Goal: Information Seeking & Learning: Find specific fact

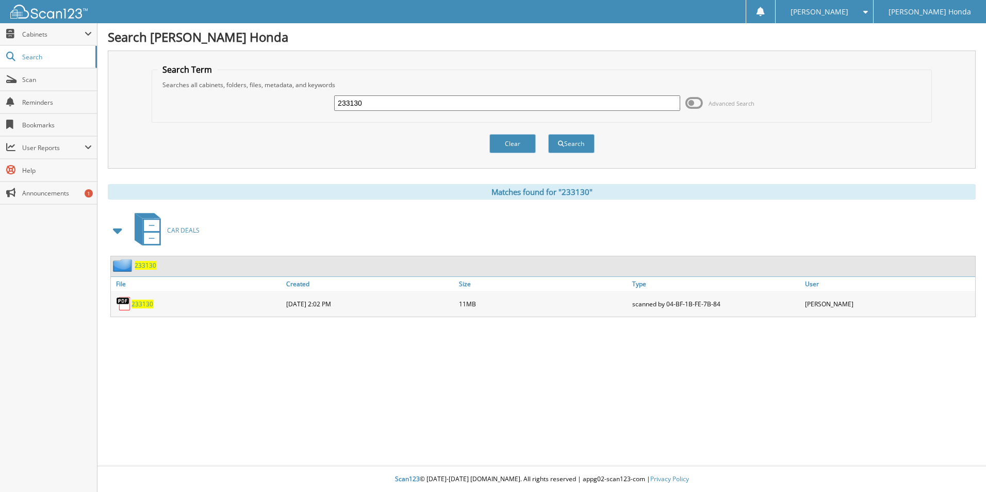
drag, startPoint x: 366, startPoint y: 106, endPoint x: 203, endPoint y: 106, distance: 163.5
click at [203, 106] on div "233130 Advanced Search" at bounding box center [541, 103] width 769 height 28
paste input "398803"
type input "398803"
click at [548, 134] on button "Search" at bounding box center [571, 143] width 46 height 19
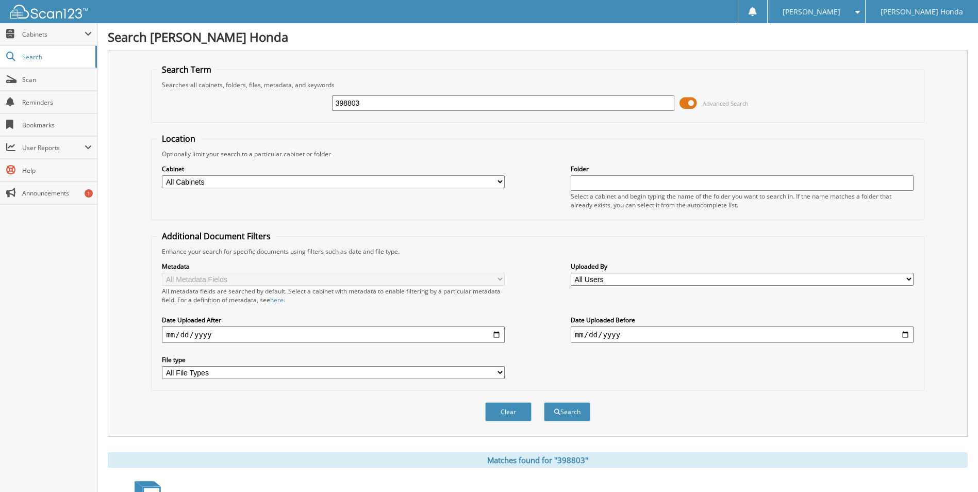
click at [684, 100] on span at bounding box center [689, 102] width 18 height 15
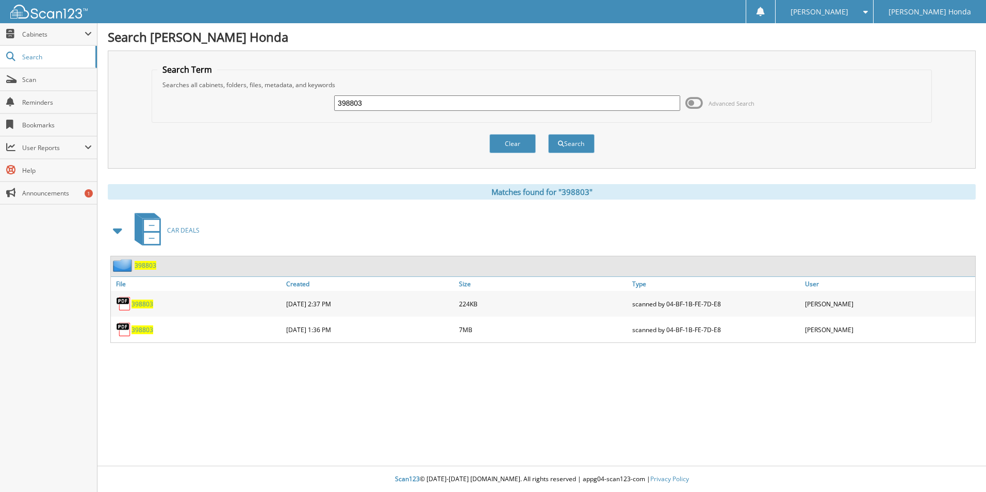
click at [144, 303] on span "398803" at bounding box center [143, 304] width 22 height 9
drag, startPoint x: 369, startPoint y: 100, endPoint x: 203, endPoint y: 105, distance: 166.2
click at [203, 105] on div "398803 Advanced Search" at bounding box center [541, 103] width 769 height 28
click at [146, 331] on span "398803" at bounding box center [143, 329] width 22 height 9
click at [404, 101] on input "text" at bounding box center [507, 102] width 346 height 15
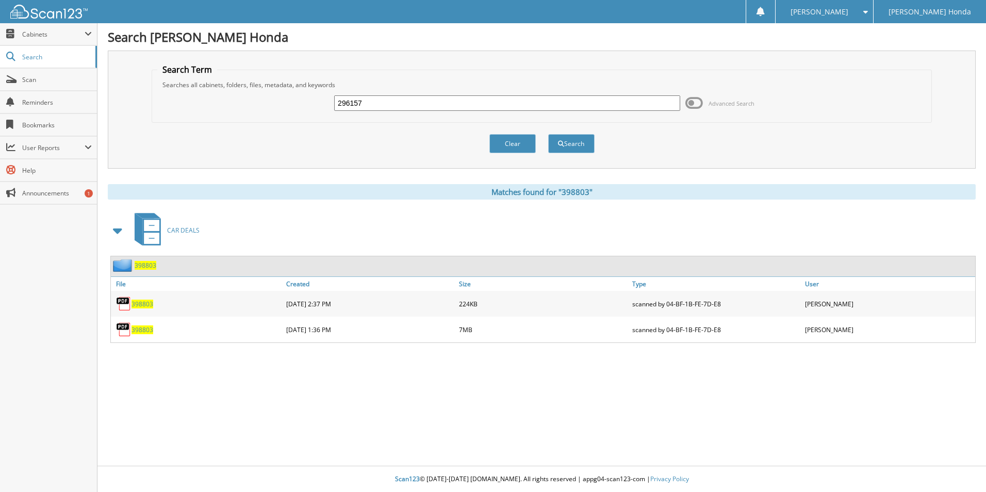
type input "296157"
click at [548, 134] on button "Search" at bounding box center [571, 143] width 46 height 19
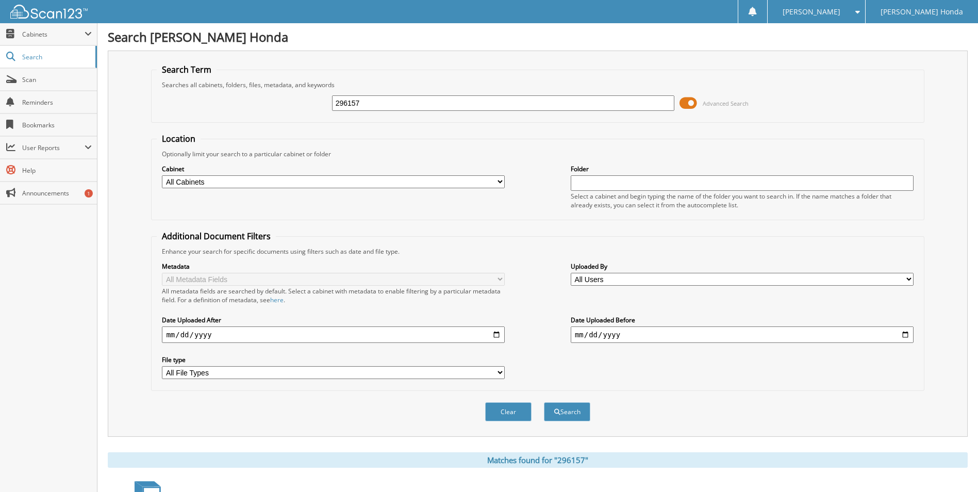
click at [691, 100] on span at bounding box center [689, 102] width 18 height 15
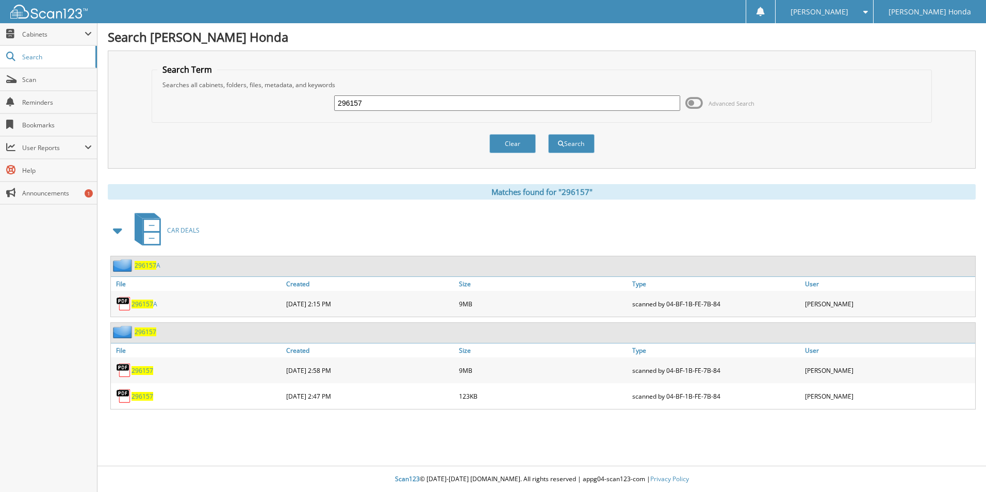
click at [145, 392] on span "296157" at bounding box center [143, 396] width 22 height 9
click at [135, 370] on span "296157" at bounding box center [143, 370] width 22 height 9
click at [379, 105] on input "296157" at bounding box center [507, 102] width 346 height 15
type input "2"
type input "117169a"
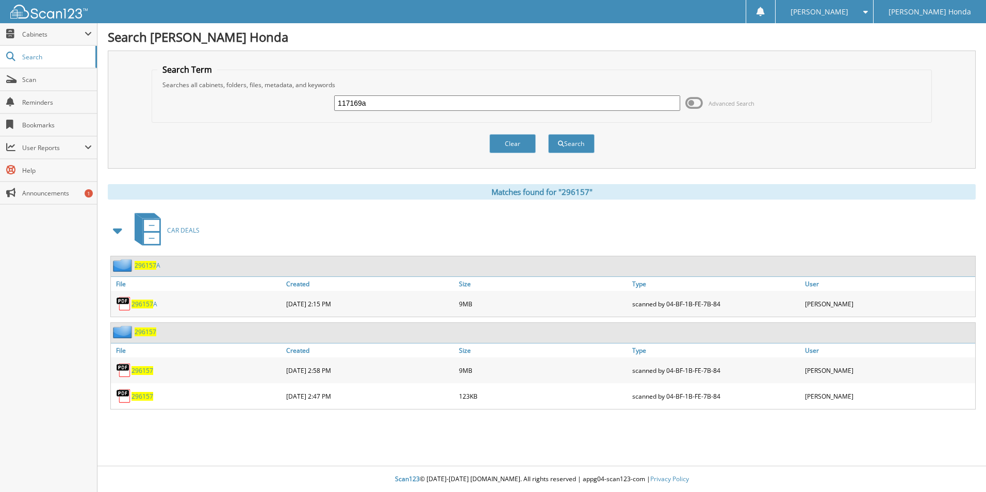
click at [548, 134] on button "Search" at bounding box center [571, 143] width 46 height 19
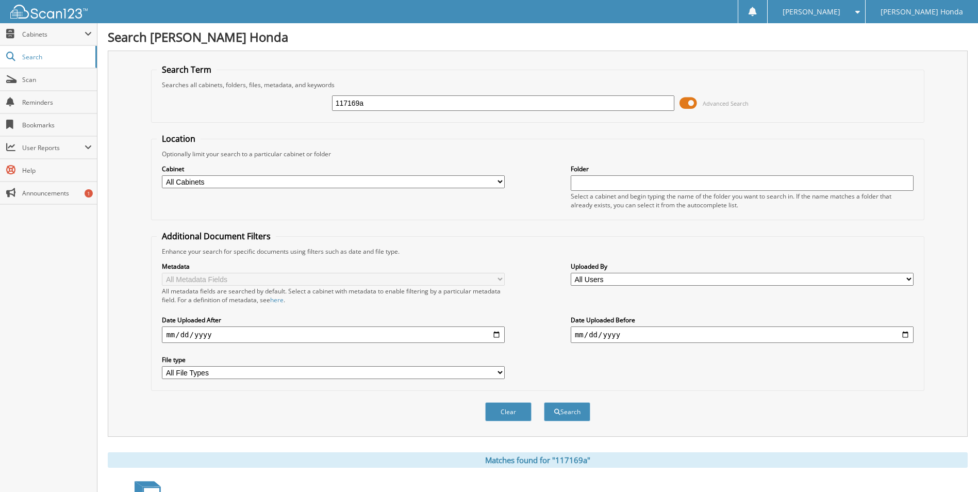
click at [682, 103] on span at bounding box center [689, 102] width 18 height 15
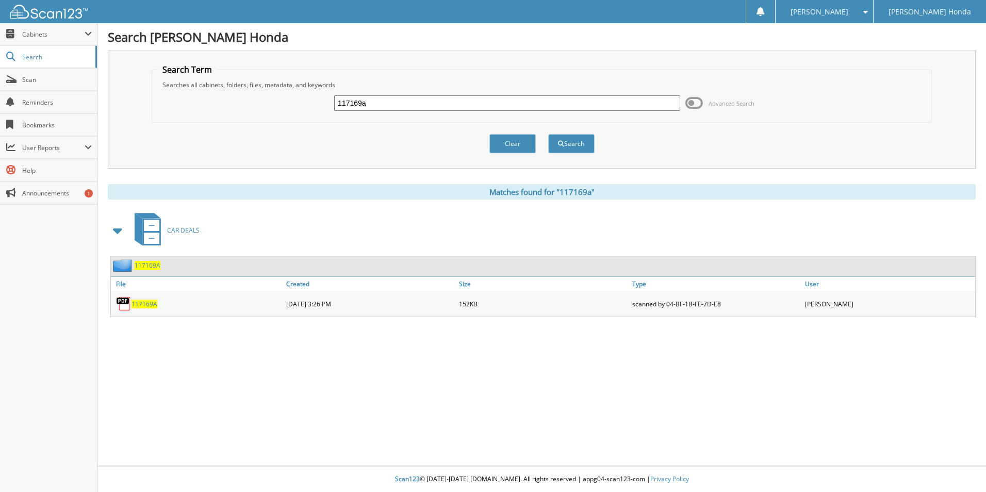
click at [139, 300] on span "117169A" at bounding box center [145, 304] width 26 height 9
